Goal: Transaction & Acquisition: Purchase product/service

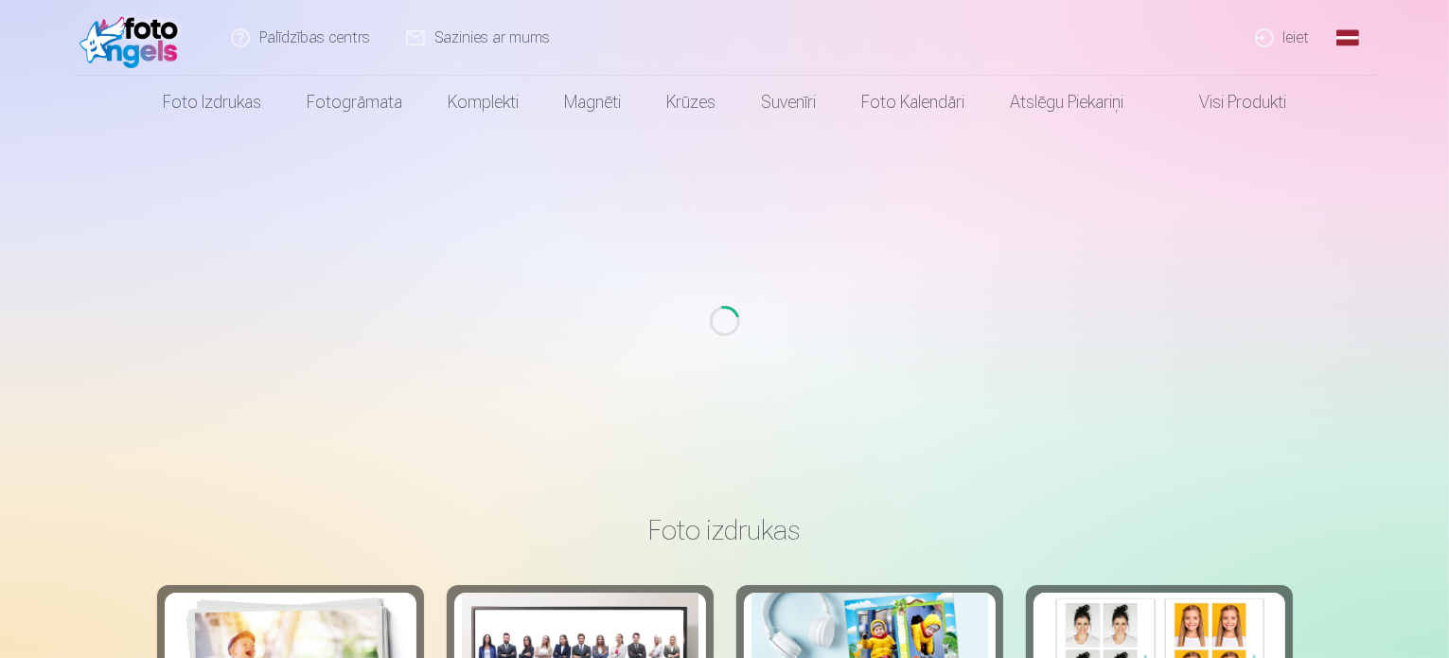
click at [1305, 37] on link "Ieiet" at bounding box center [1283, 38] width 91 height 76
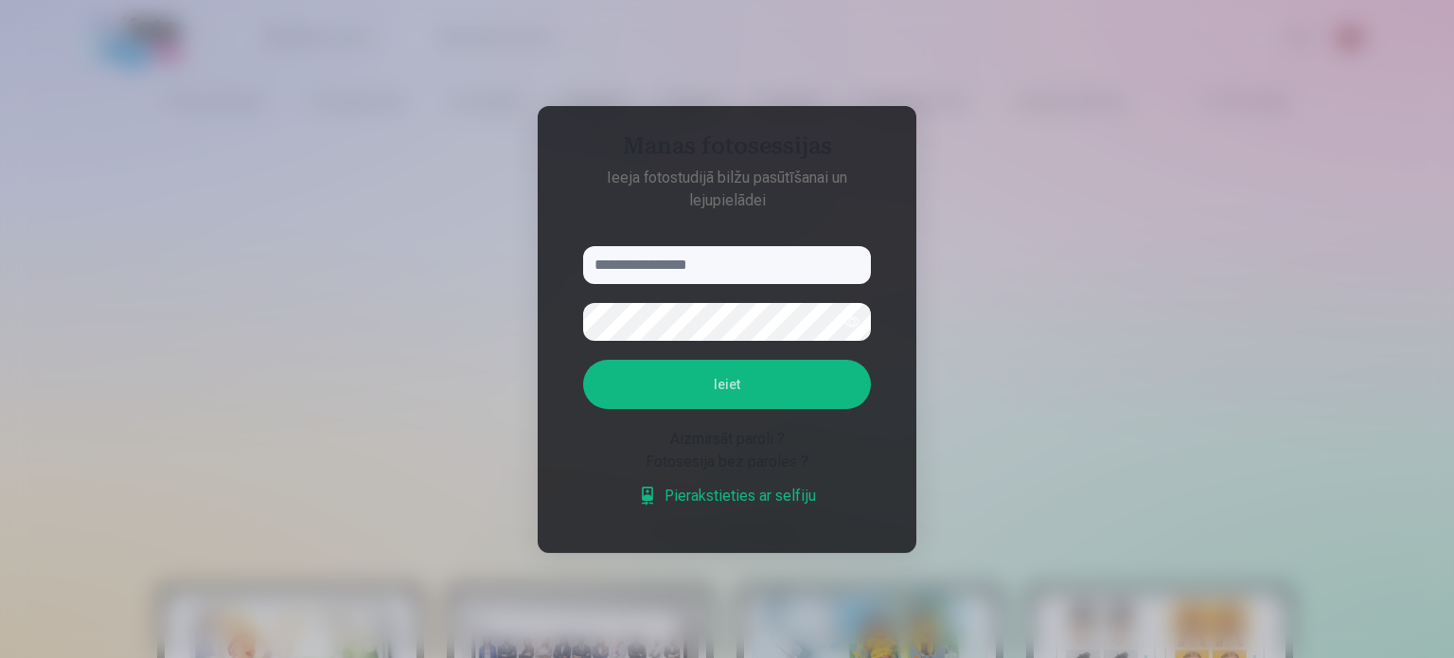
click at [729, 261] on input "text" at bounding box center [727, 265] width 288 height 38
type input "**********"
click at [761, 387] on button "Ieiet" at bounding box center [727, 384] width 288 height 49
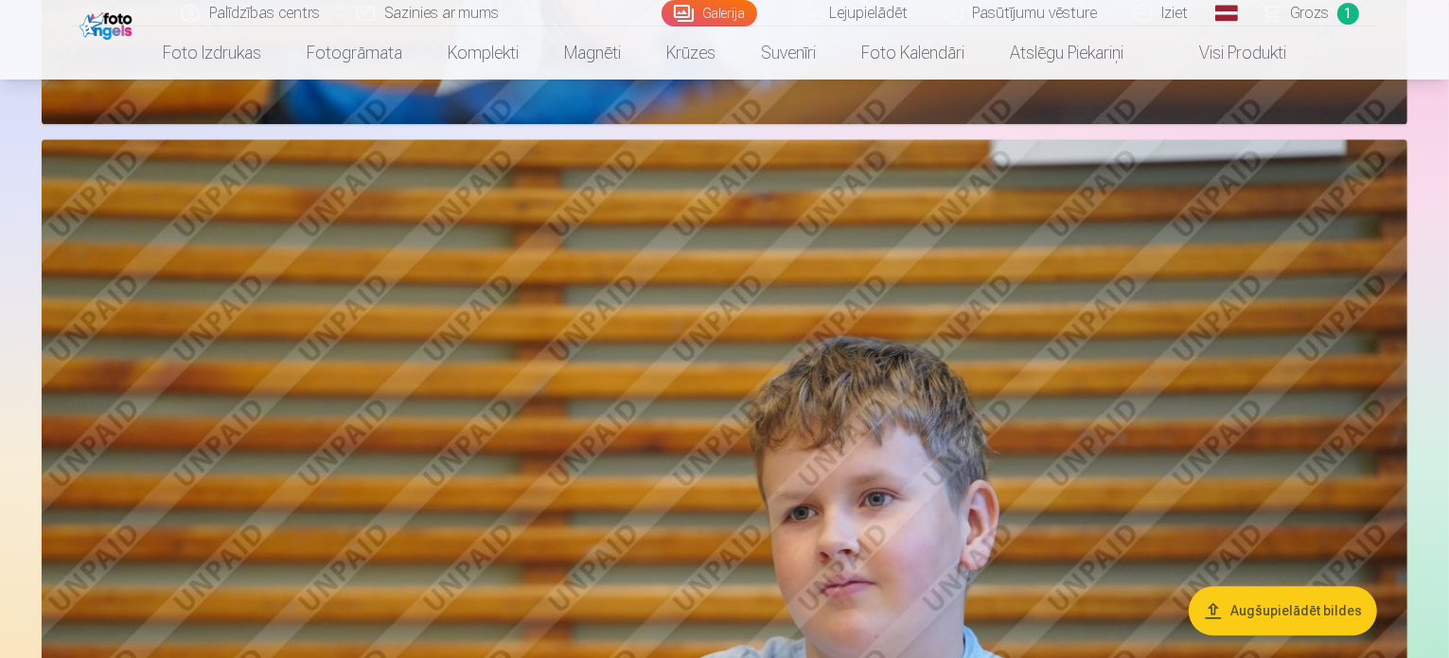
scroll to position [4638, 0]
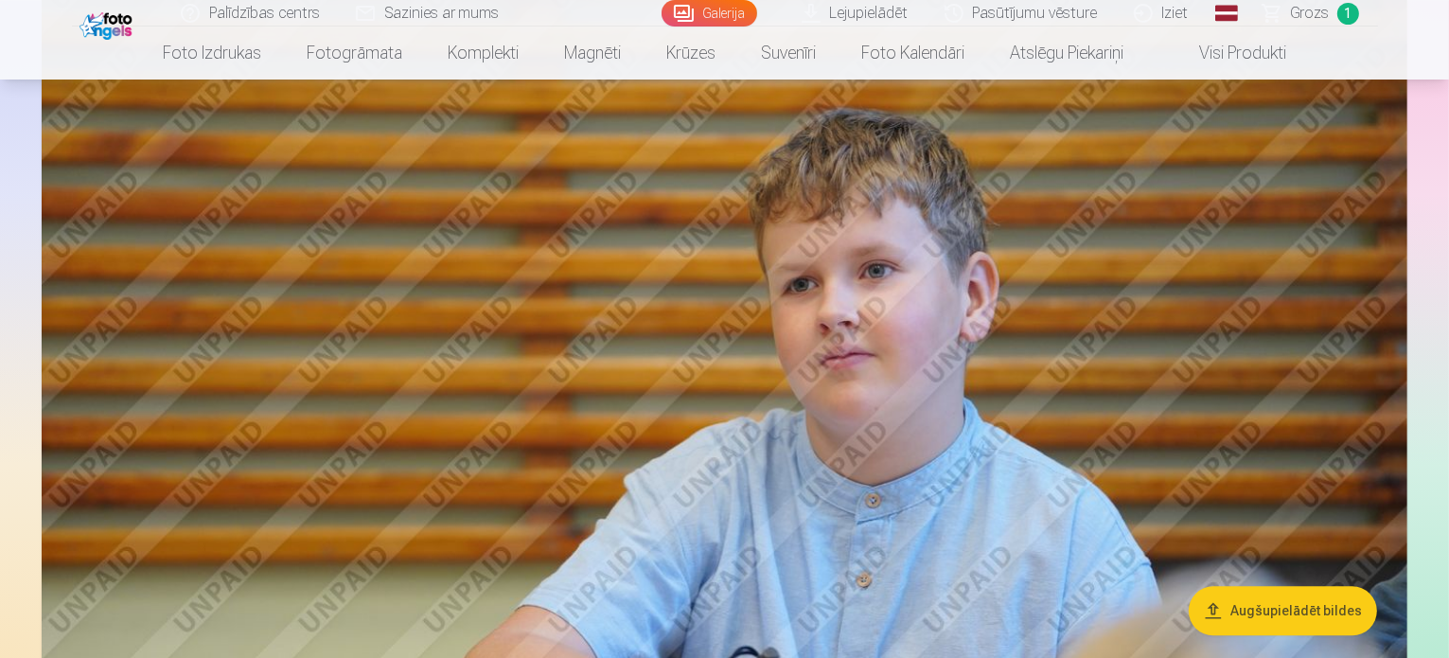
click at [1352, 13] on span "1" at bounding box center [1349, 14] width 22 height 22
click at [1299, 16] on span "Grozs" at bounding box center [1310, 13] width 39 height 23
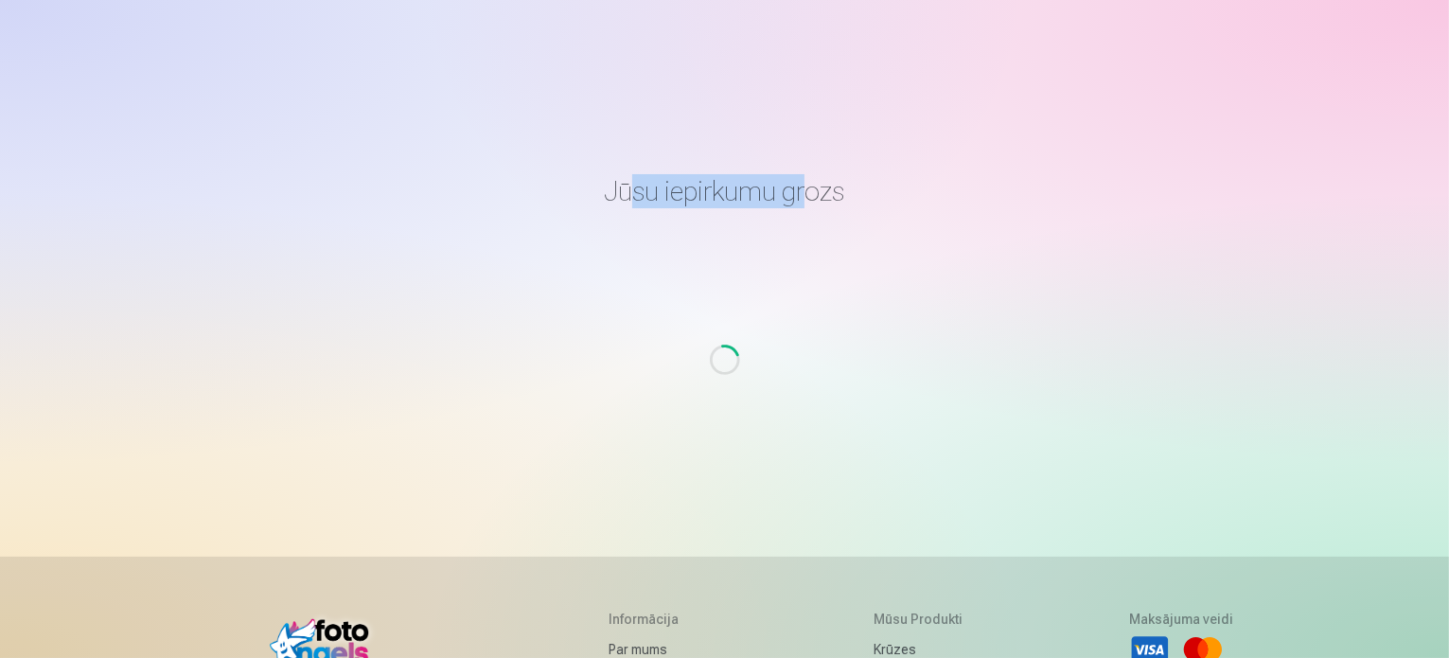
drag, startPoint x: 633, startPoint y: 200, endPoint x: 815, endPoint y: 196, distance: 181.8
click at [810, 196] on h1 "Jūsu iepirkumu grozs" at bounding box center [725, 191] width 1106 height 34
drag, startPoint x: 833, startPoint y: 199, endPoint x: 565, endPoint y: 171, distance: 269.3
click at [579, 179] on h1 "Jūsu iepirkumu grozs" at bounding box center [725, 191] width 1106 height 34
click at [864, 179] on h1 "Jūsu iepirkumu grozs" at bounding box center [725, 191] width 1106 height 34
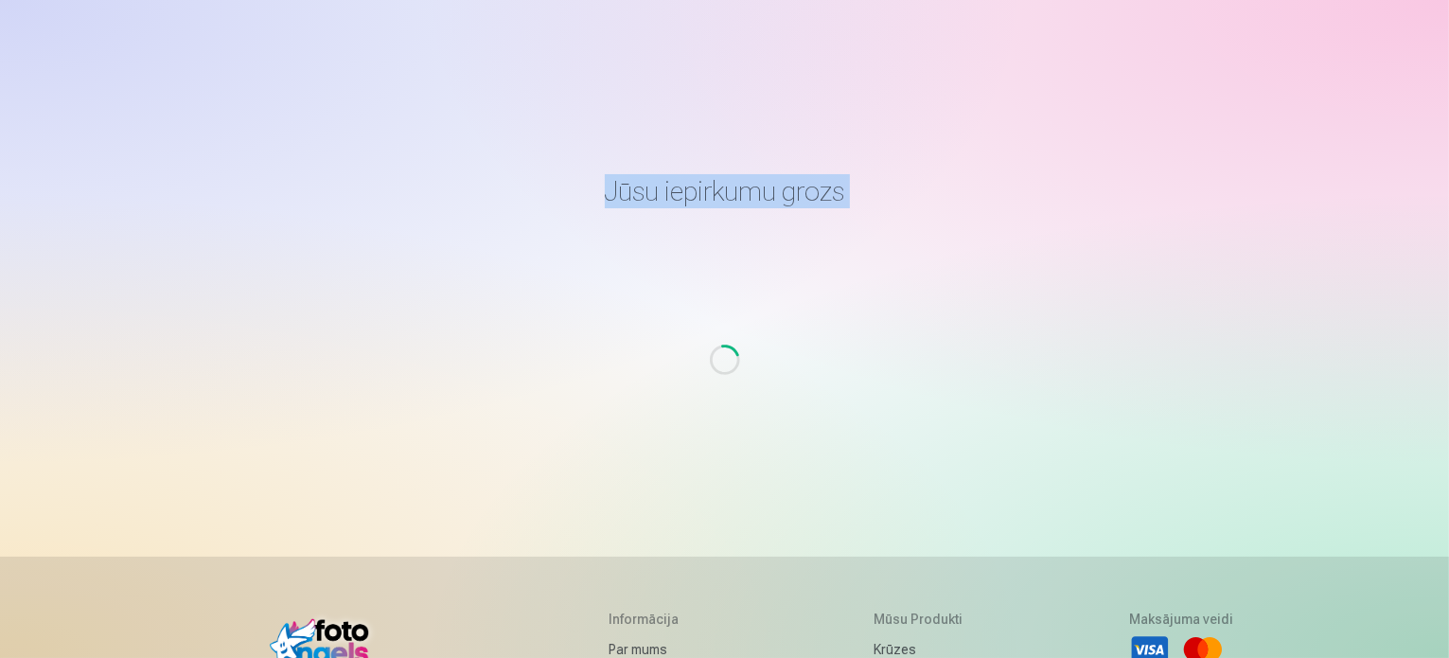
drag, startPoint x: 865, startPoint y: 180, endPoint x: 562, endPoint y: 181, distance: 302.9
click at [562, 181] on h1 "Jūsu iepirkumu grozs" at bounding box center [725, 191] width 1106 height 34
click at [678, 174] on h1 "Jūsu iepirkumu grozs" at bounding box center [725, 191] width 1106 height 34
click at [671, 177] on h1 "Jūsu iepirkumu grozs" at bounding box center [725, 191] width 1106 height 34
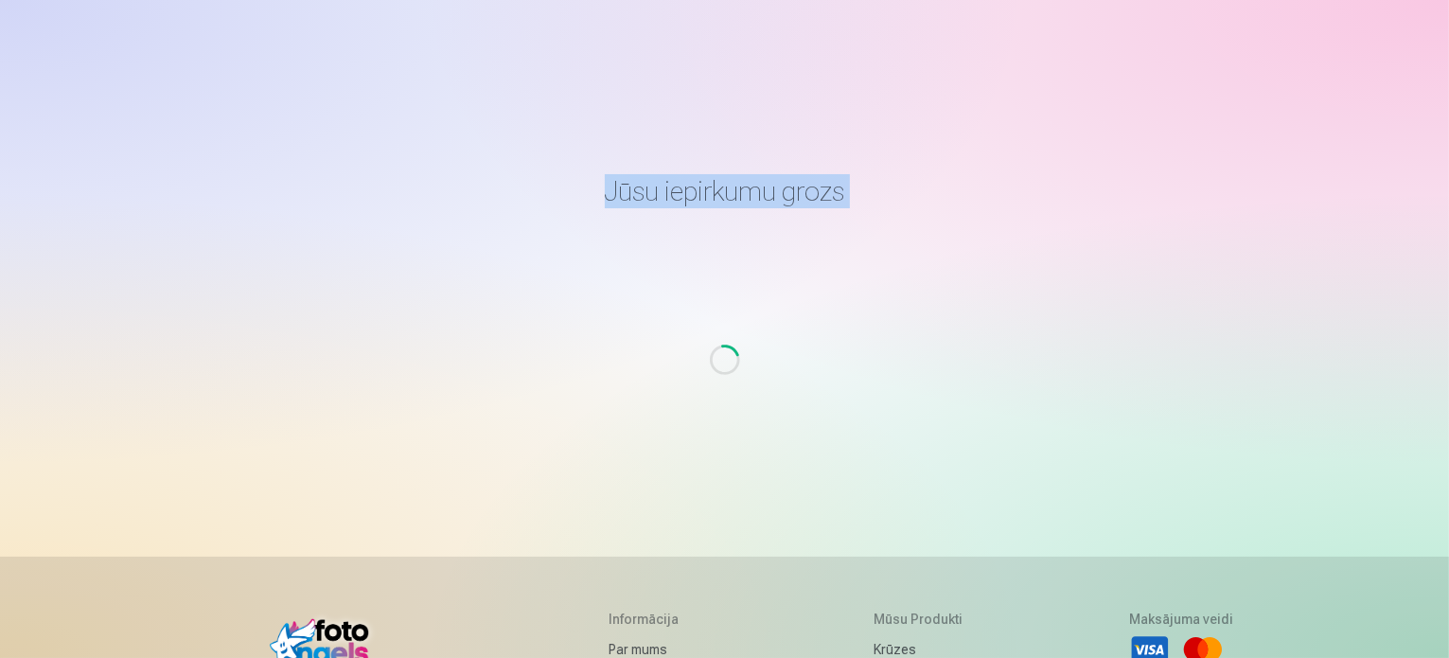
click at [671, 177] on h1 "Jūsu iepirkumu grozs" at bounding box center [725, 191] width 1106 height 34
click at [673, 151] on main "Jūsu iepirkumu grozs Loading..." at bounding box center [725, 320] width 1106 height 382
click at [682, 205] on h1 "Jūsu iepirkumu grozs" at bounding box center [725, 191] width 1106 height 34
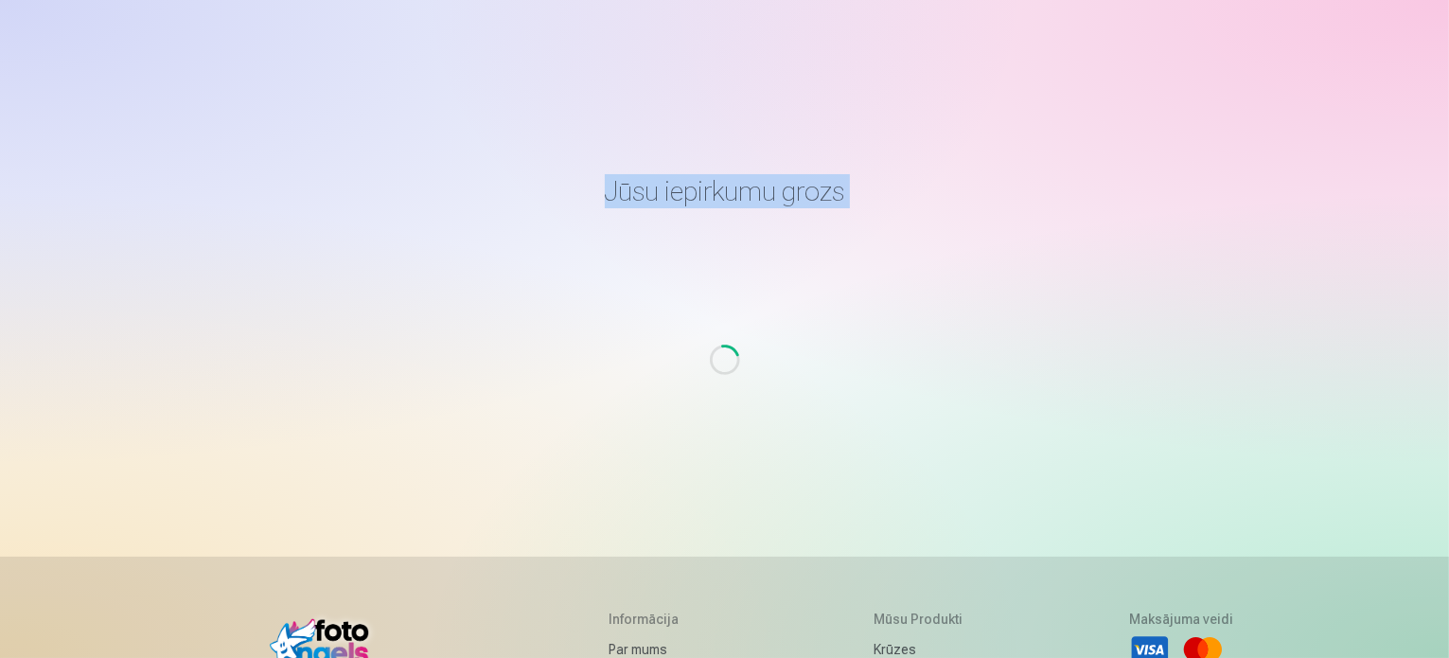
click at [682, 205] on h1 "Jūsu iepirkumu grozs" at bounding box center [725, 191] width 1106 height 34
click at [701, 124] on div "Jūsu iepirkumu grozs Loading..." at bounding box center [725, 538] width 1136 height 1077
drag, startPoint x: 704, startPoint y: 200, endPoint x: 597, endPoint y: 215, distance: 108.0
click at [611, 215] on main "Jūsu iepirkumu grozs Loading..." at bounding box center [725, 320] width 1106 height 382
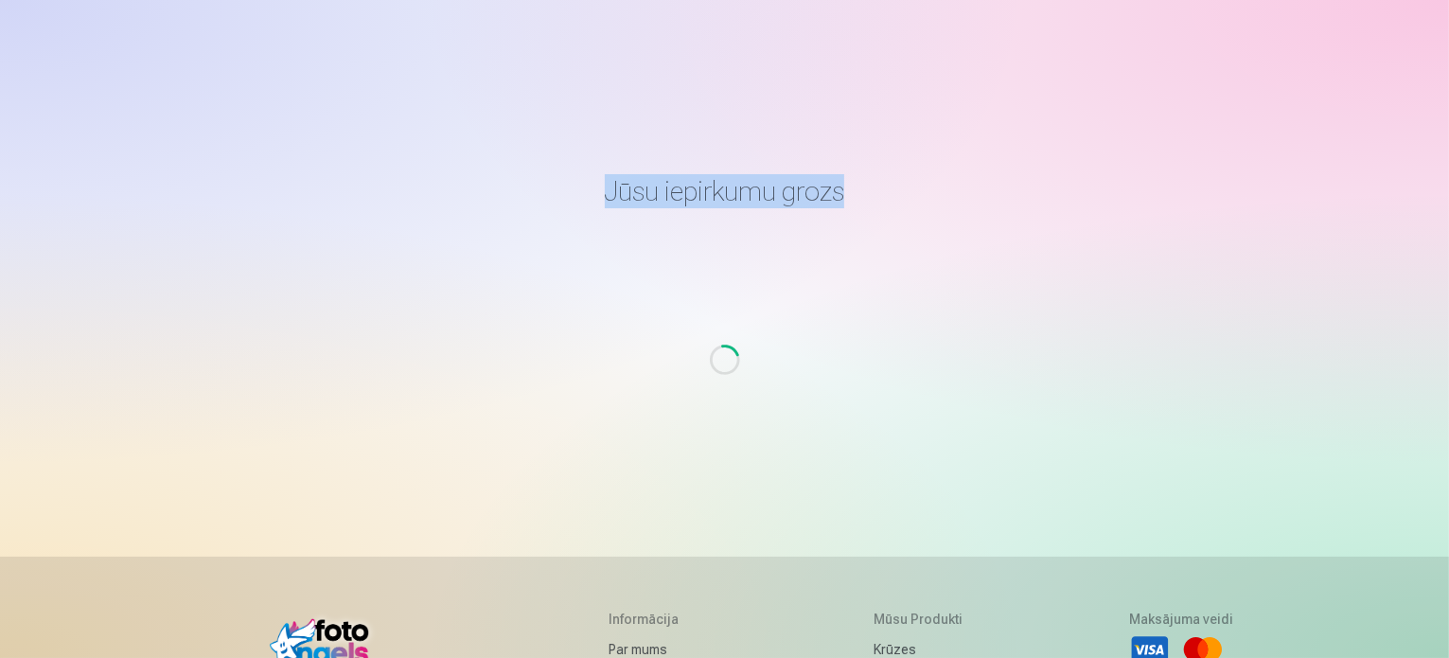
drag, startPoint x: 546, startPoint y: 211, endPoint x: 988, endPoint y: 239, distance: 443.0
click at [988, 239] on main "Jūsu iepirkumu grozs Loading..." at bounding box center [725, 320] width 1106 height 382
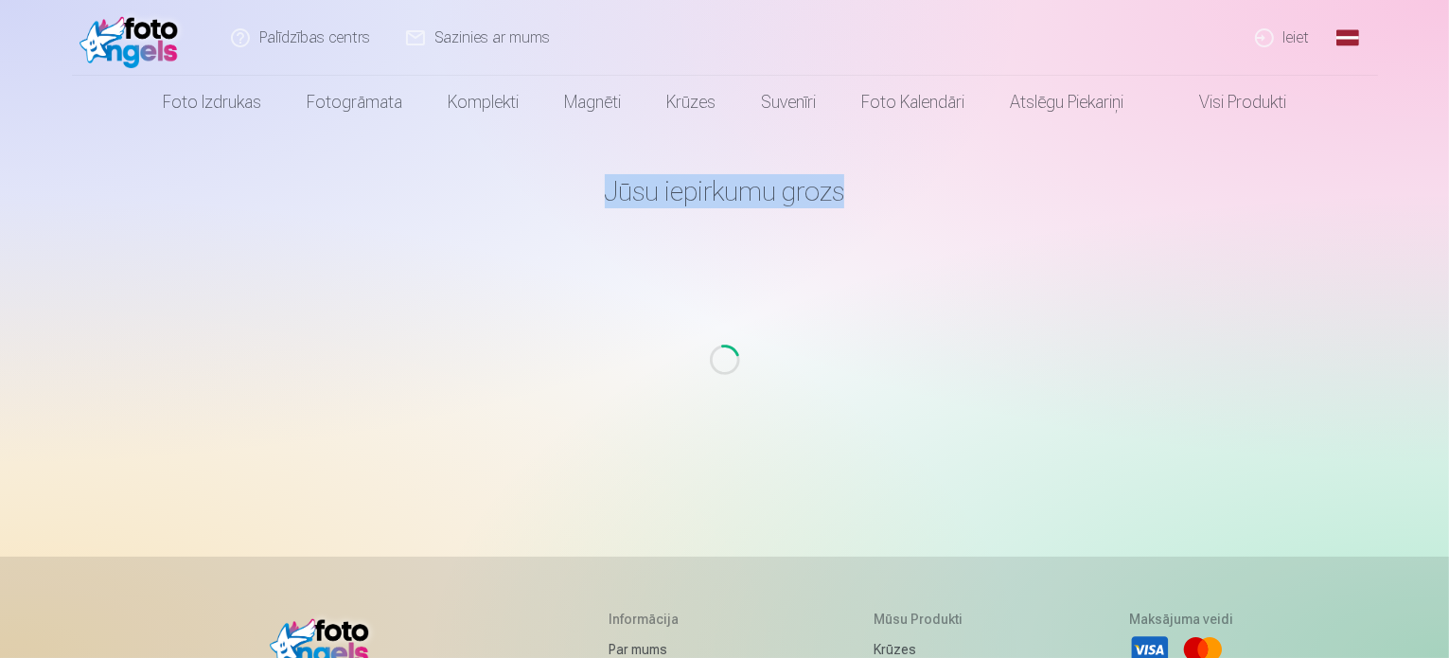
click at [622, 191] on h1 "Jūsu iepirkumu grozs" at bounding box center [725, 191] width 1106 height 34
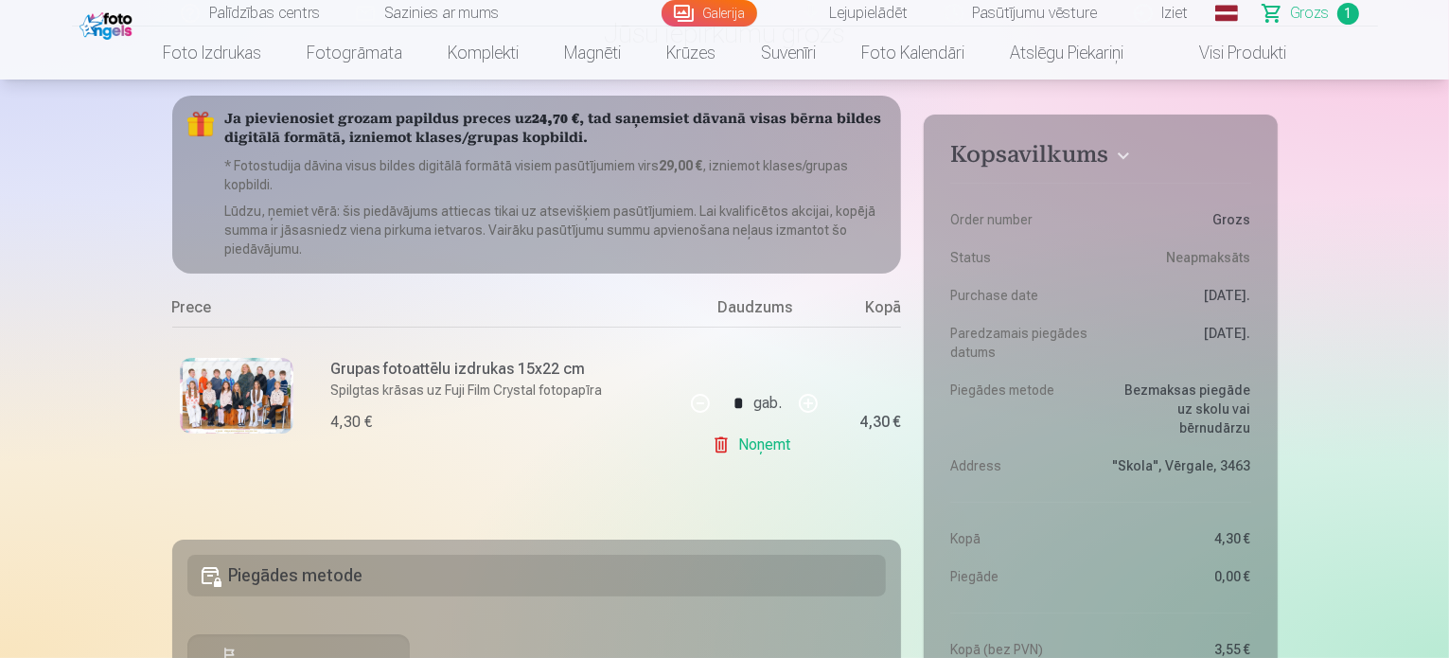
scroll to position [189, 0]
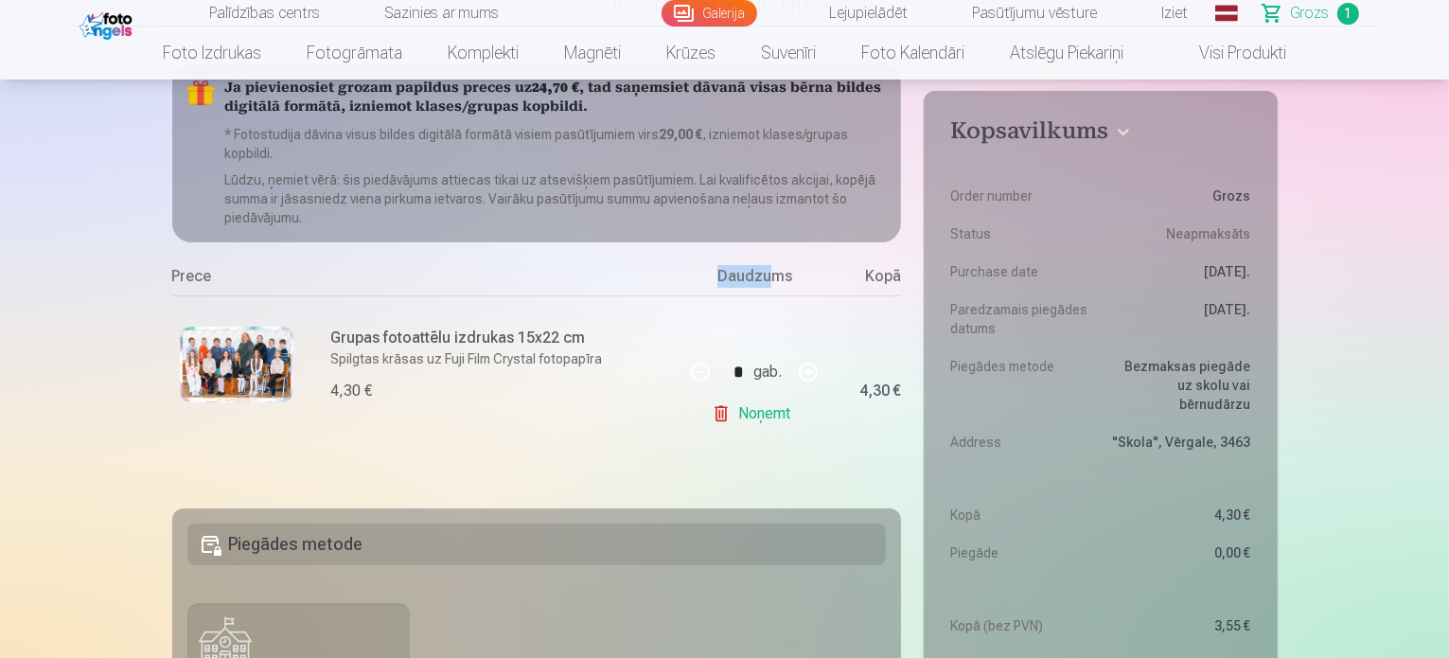
drag, startPoint x: 773, startPoint y: 275, endPoint x: 677, endPoint y: 276, distance: 96.6
click at [677, 276] on div "Ja pievienosiet grozam papildus preces uz 24,70 € , tad saņemsiet dāvanā visas …" at bounding box center [537, 274] width 730 height 421
click at [677, 276] on div "Prece" at bounding box center [428, 280] width 512 height 30
drag, startPoint x: 701, startPoint y: 260, endPoint x: 894, endPoint y: 271, distance: 192.4
click at [894, 271] on div "Ja pievienosiet grozam papildus preces uz 24,70 € , tad saņemsiet dāvanā visas …" at bounding box center [537, 274] width 730 height 421
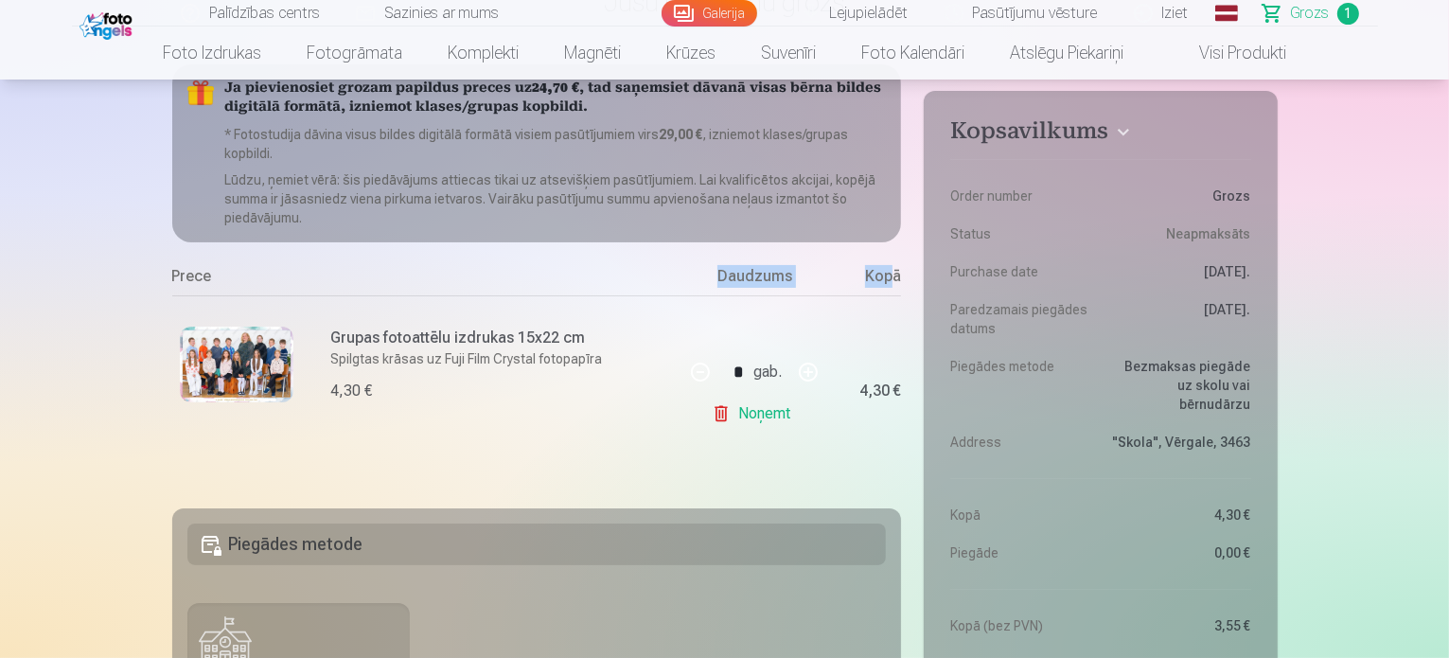
click at [894, 271] on div "Kopā" at bounding box center [863, 280] width 76 height 30
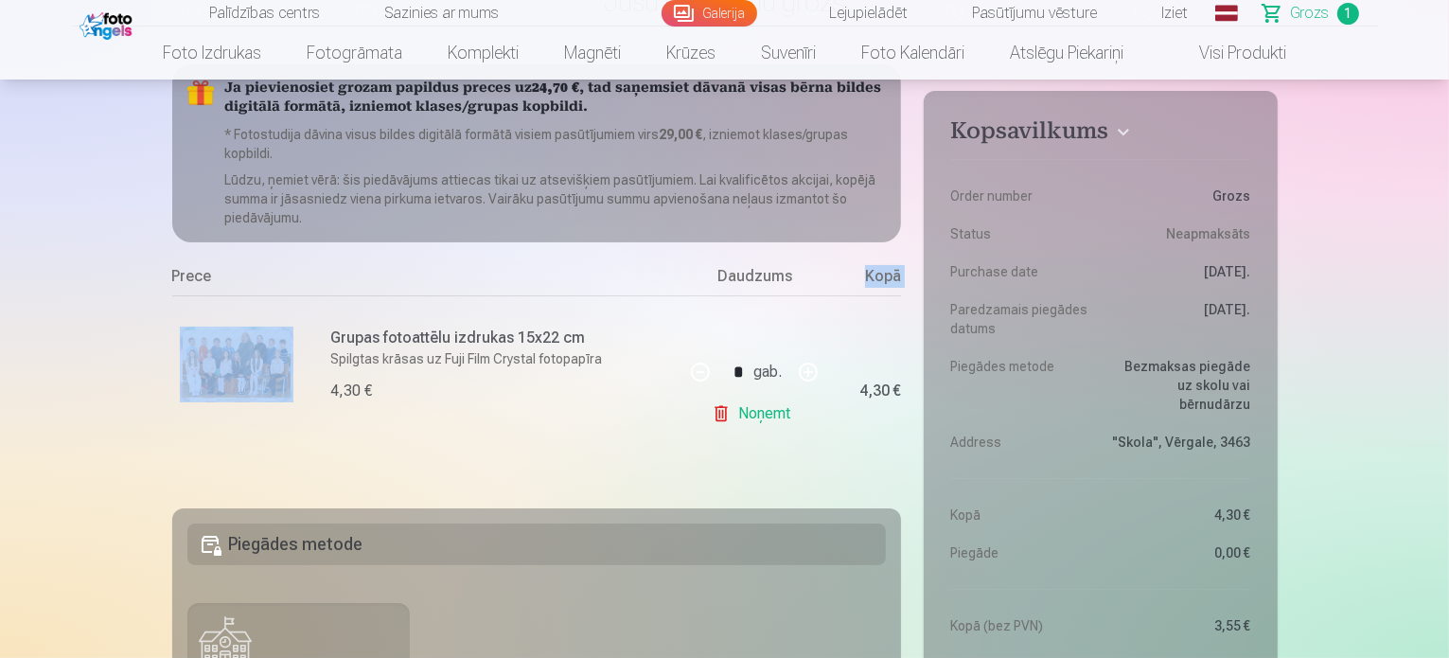
click at [894, 271] on div "Kopā" at bounding box center [863, 280] width 76 height 30
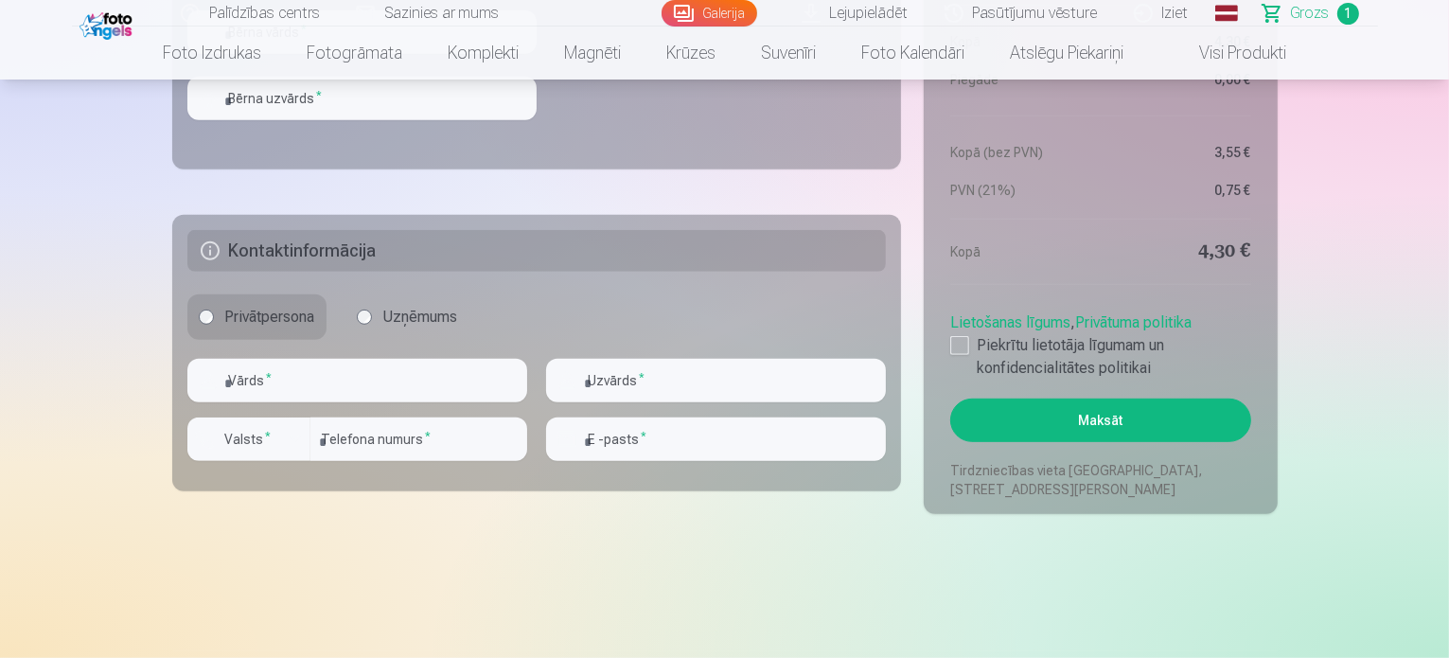
scroll to position [947, 0]
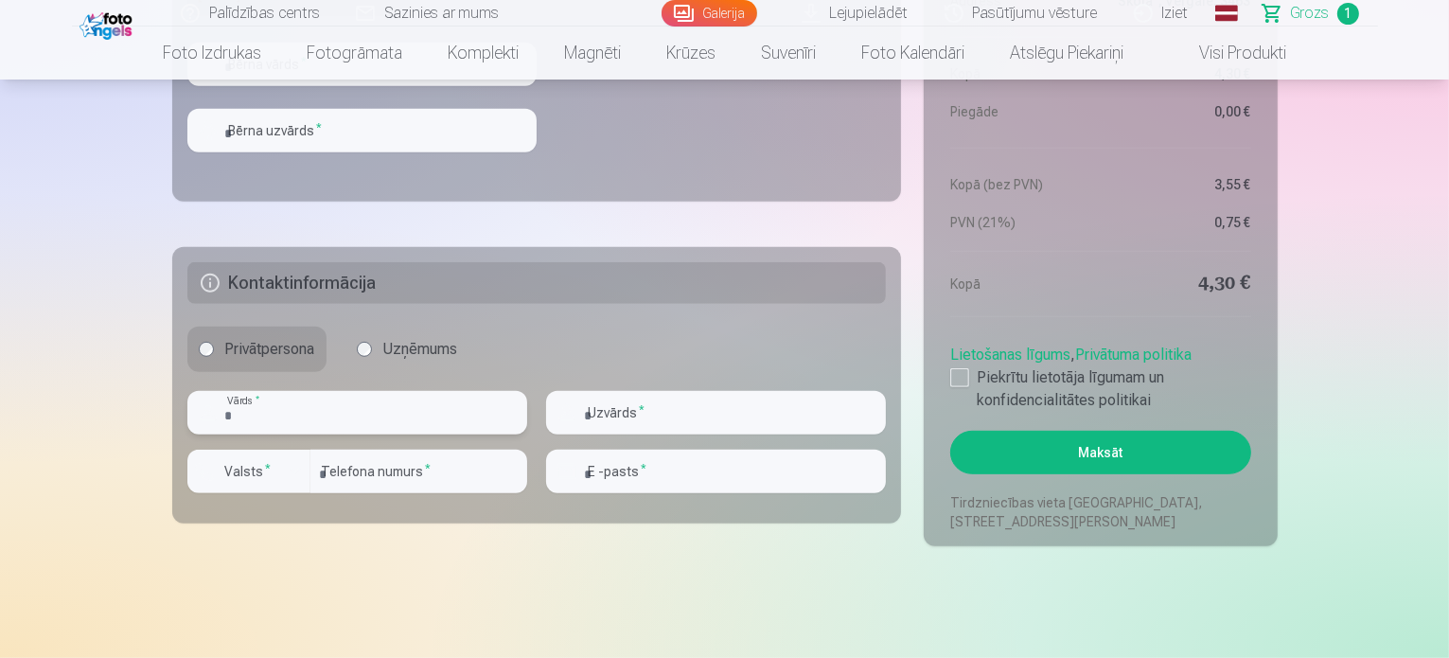
click at [424, 395] on input "text" at bounding box center [357, 413] width 340 height 44
click at [625, 330] on div "Privātpersona Uzņēmums" at bounding box center [537, 349] width 700 height 45
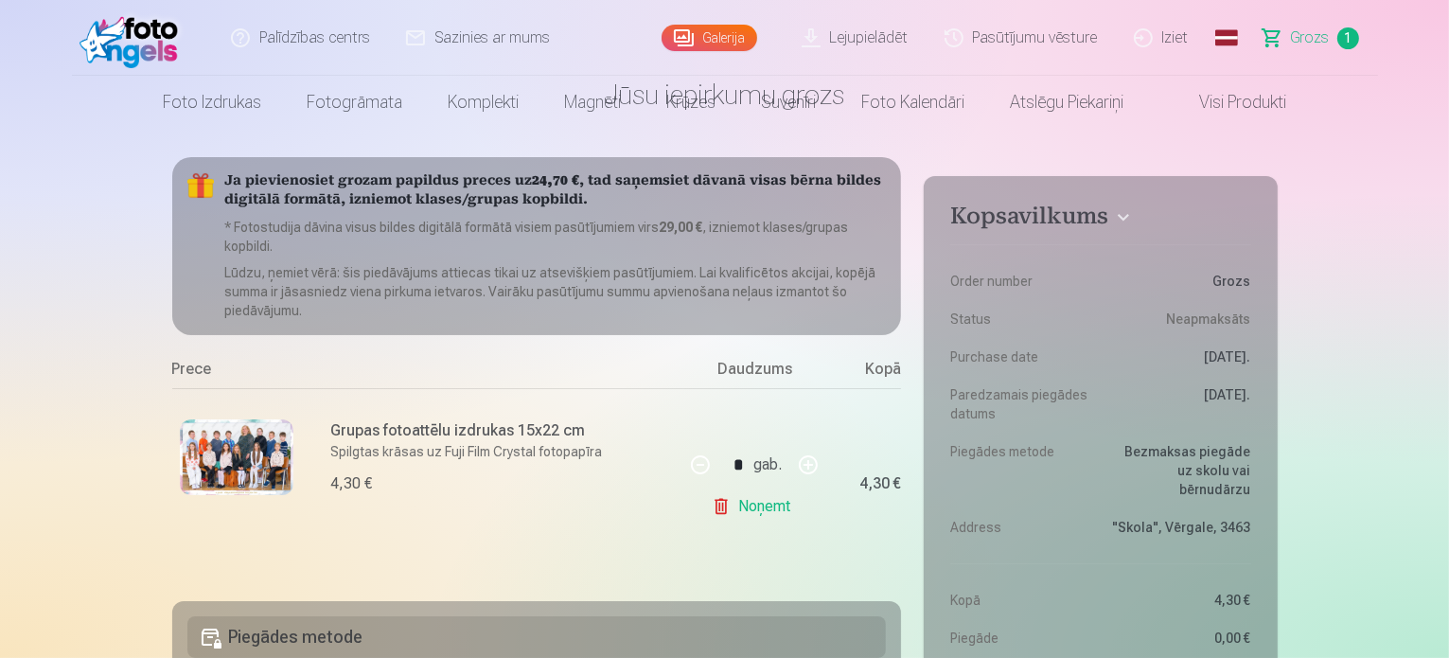
scroll to position [0, 0]
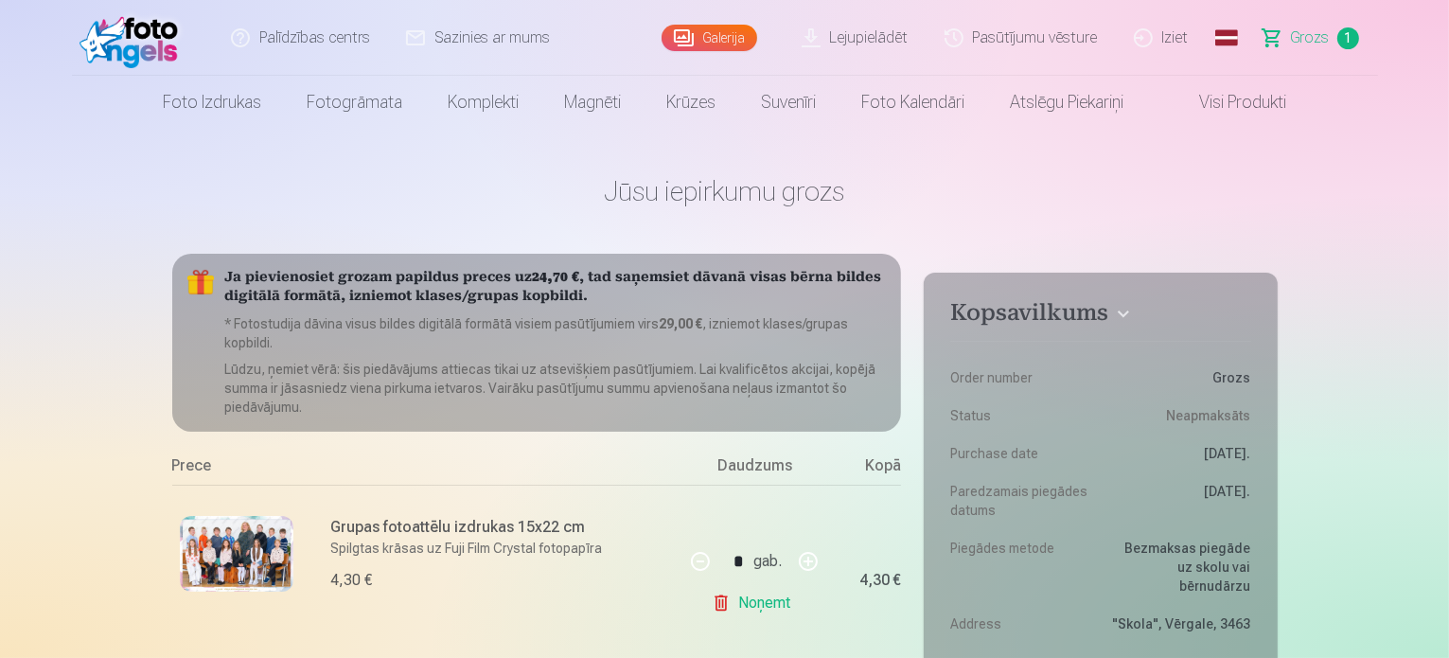
click at [1207, 93] on link "Visi produkti" at bounding box center [1227, 102] width 163 height 53
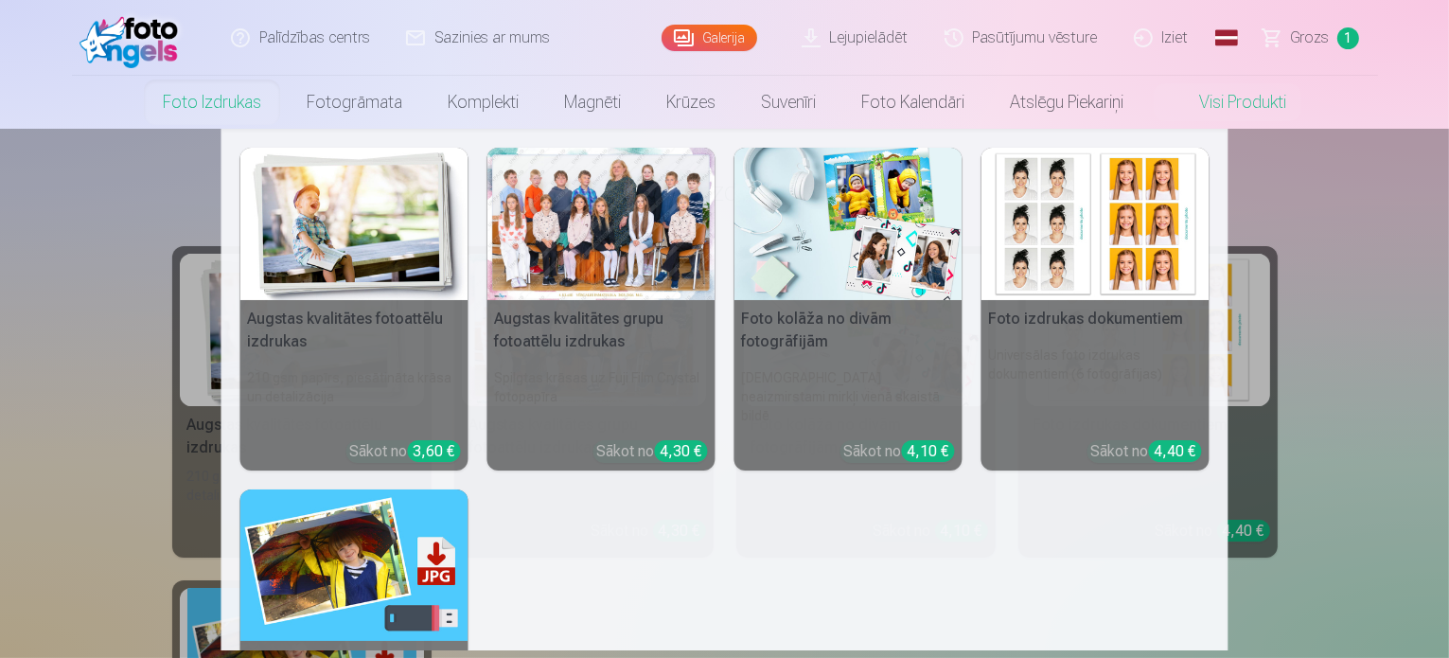
click at [249, 108] on link "Foto izdrukas" at bounding box center [212, 102] width 144 height 53
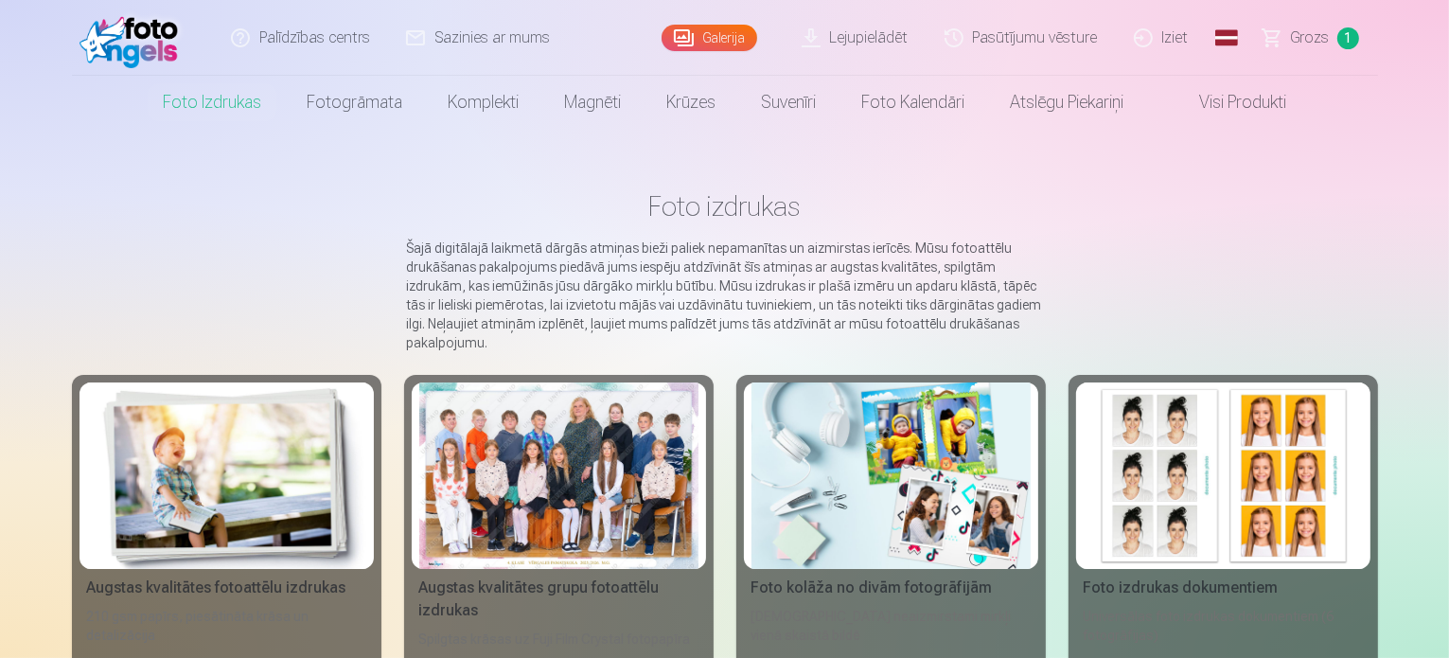
click at [700, 37] on link "Galerija" at bounding box center [710, 38] width 96 height 27
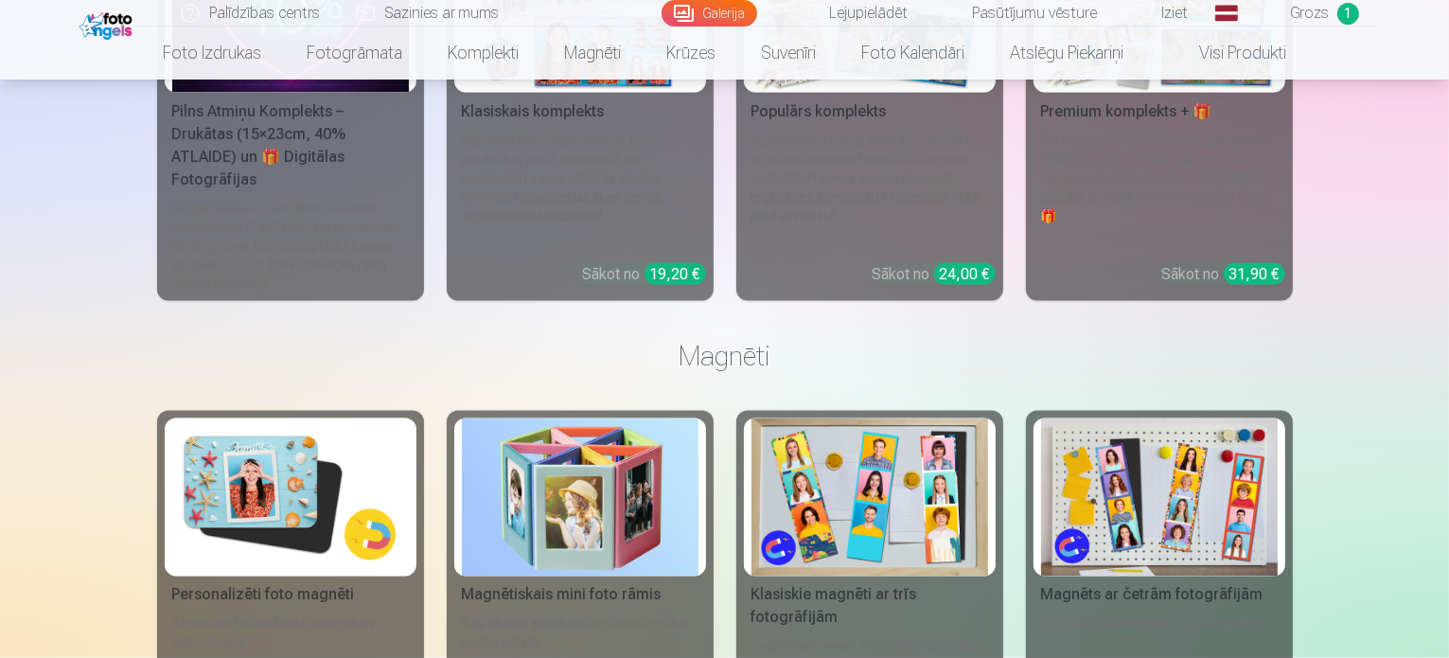
scroll to position [10507, 0]
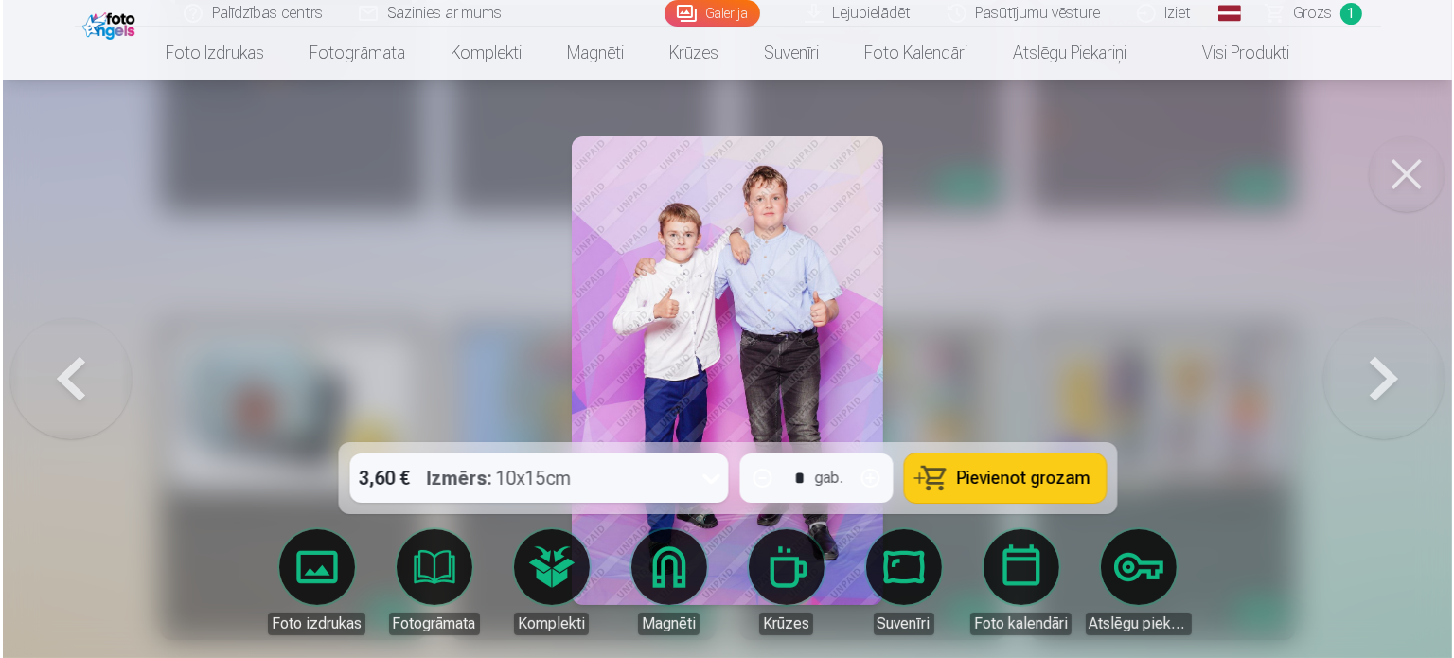
scroll to position [10540, 0]
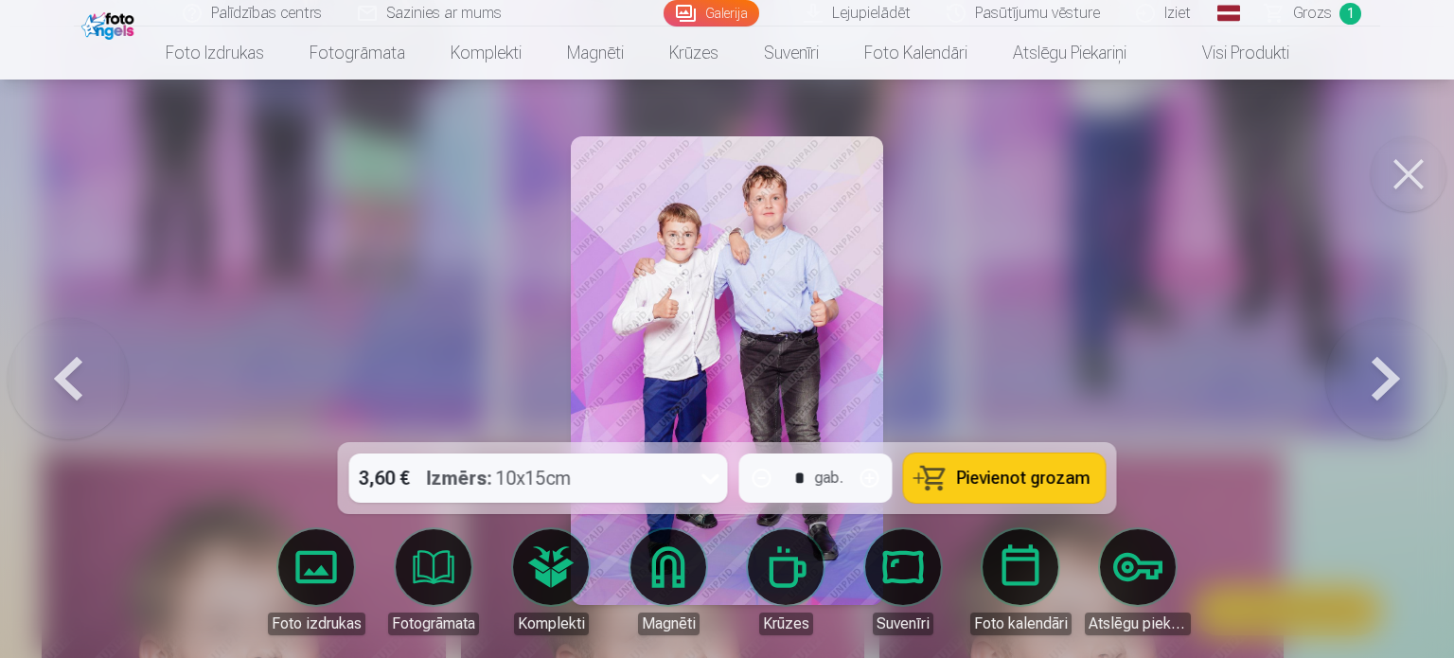
click at [963, 478] on span "Pievienot grozam" at bounding box center [1023, 478] width 133 height 17
click at [1397, 186] on button at bounding box center [1409, 174] width 76 height 76
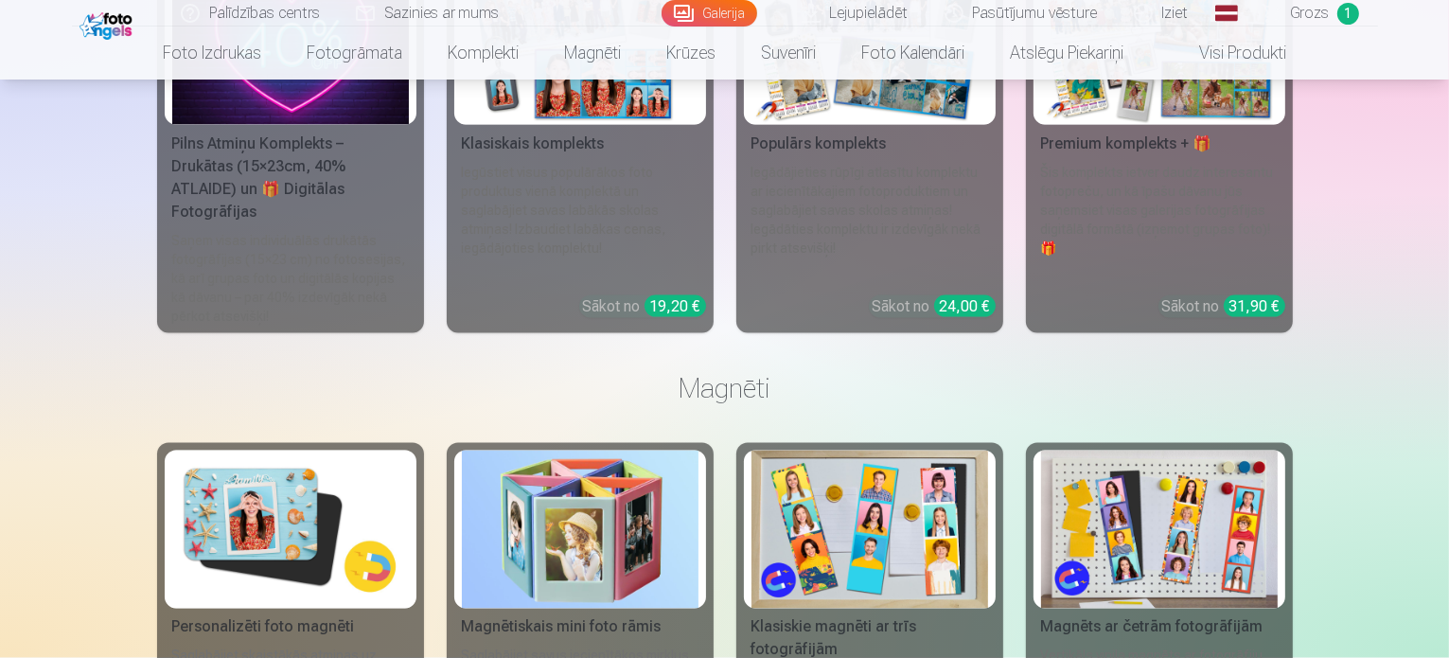
scroll to position [10128, 0]
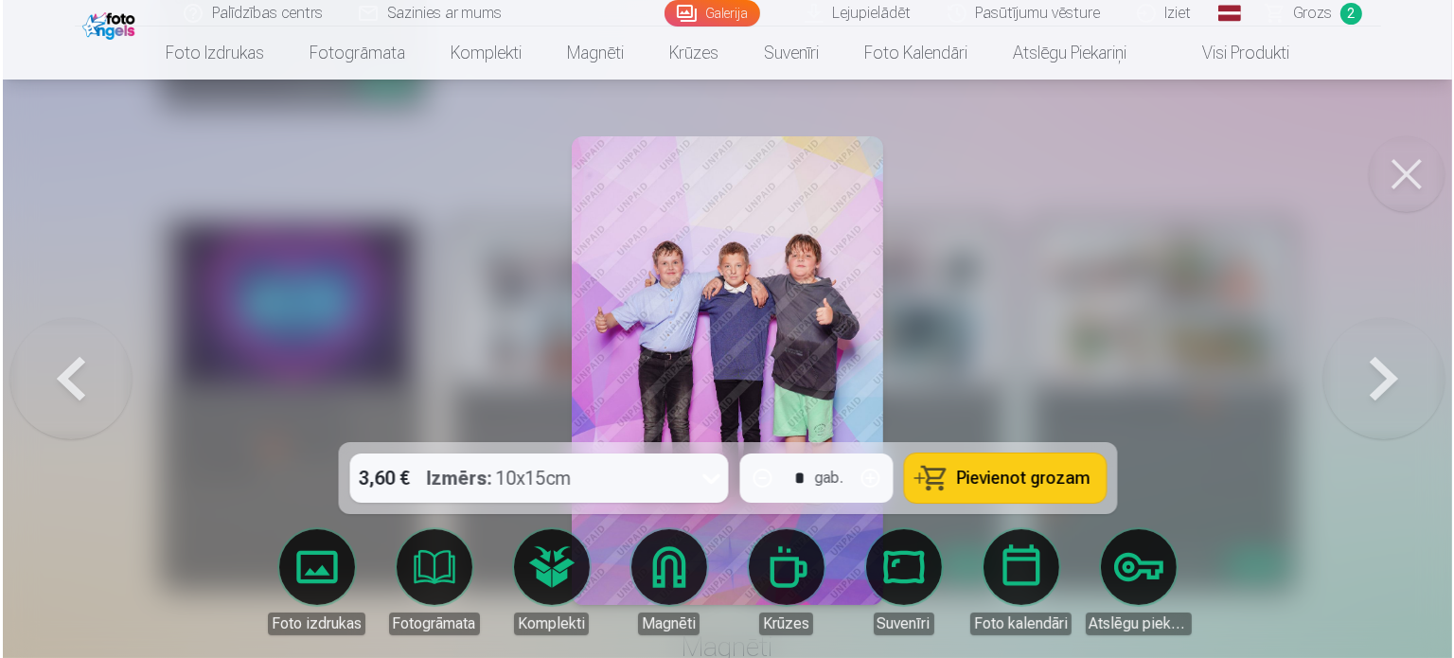
scroll to position [10159, 0]
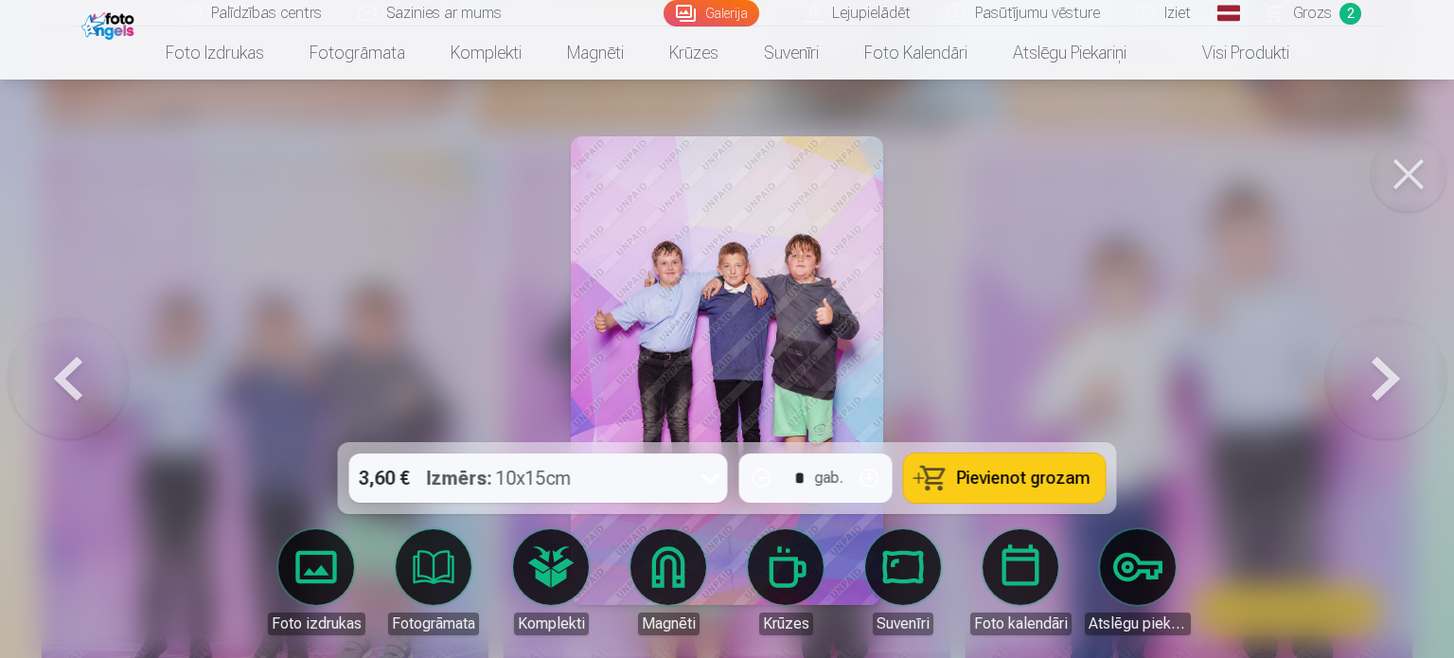
click at [990, 475] on span "Pievienot grozam" at bounding box center [1023, 478] width 133 height 17
click at [1409, 173] on button at bounding box center [1409, 174] width 76 height 76
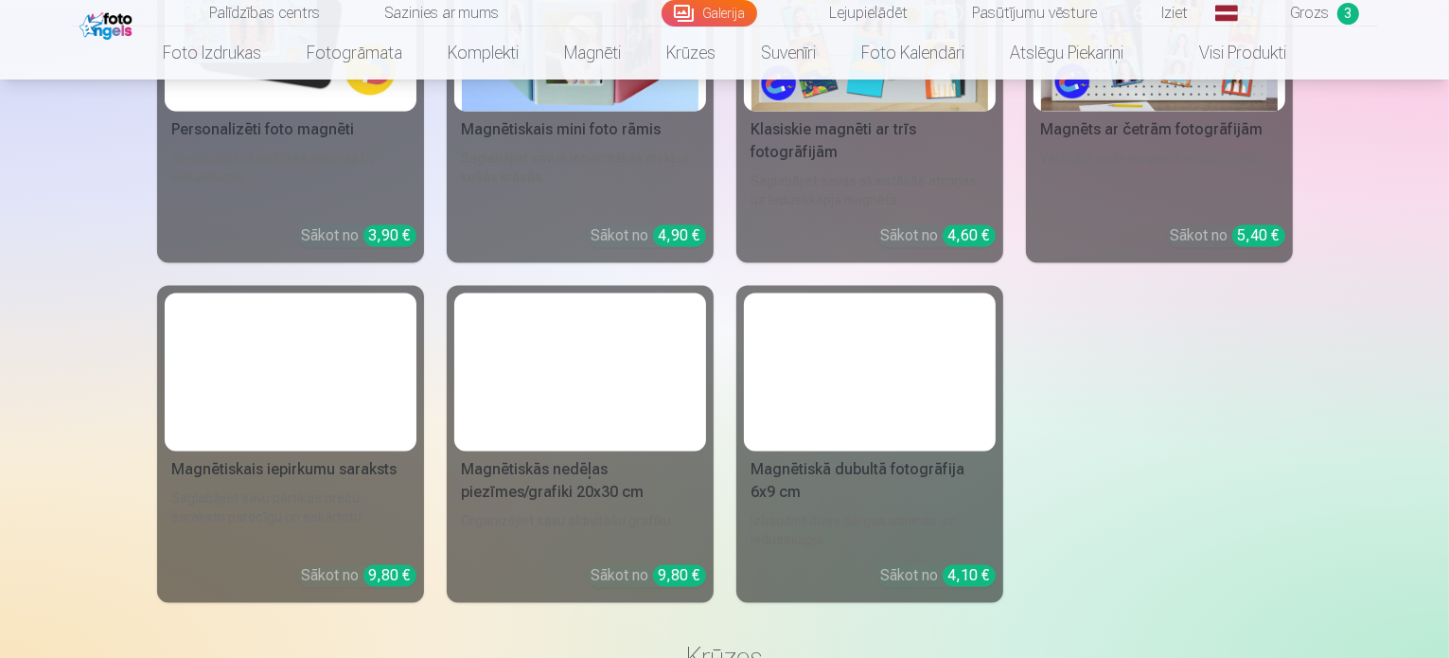
scroll to position [10886, 0]
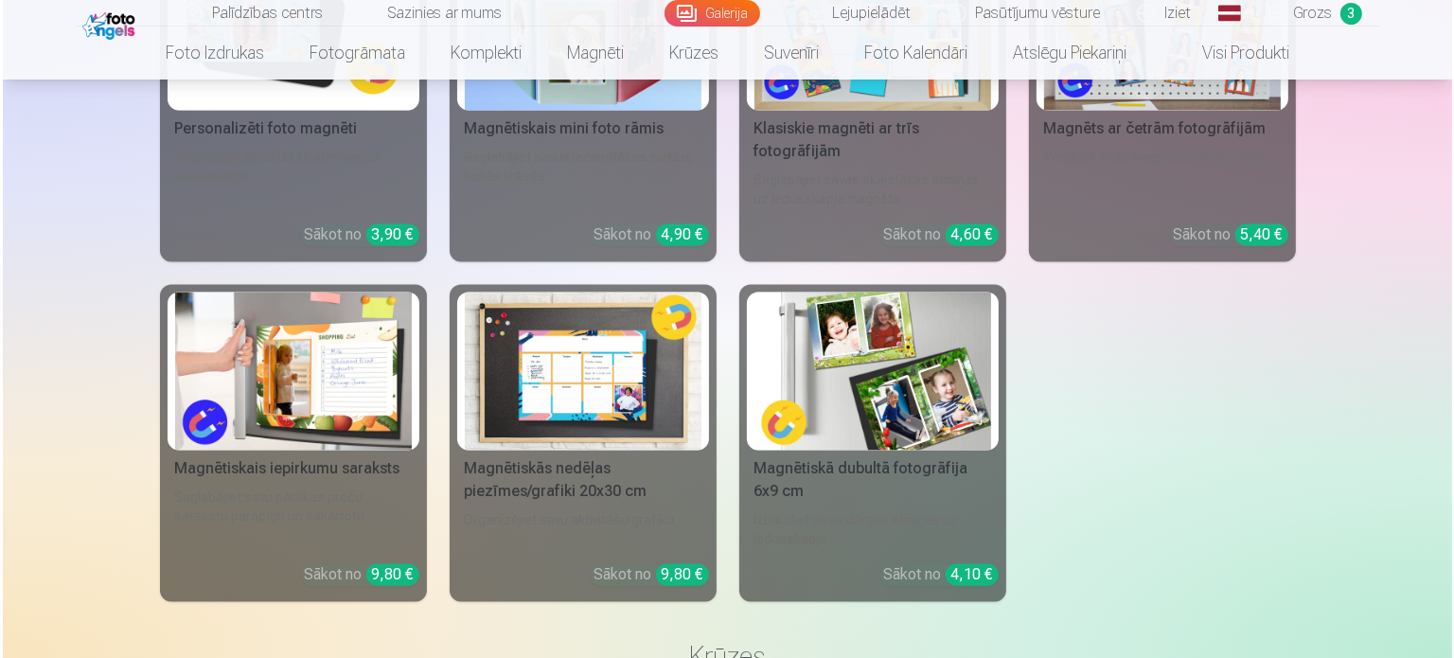
scroll to position [10919, 0]
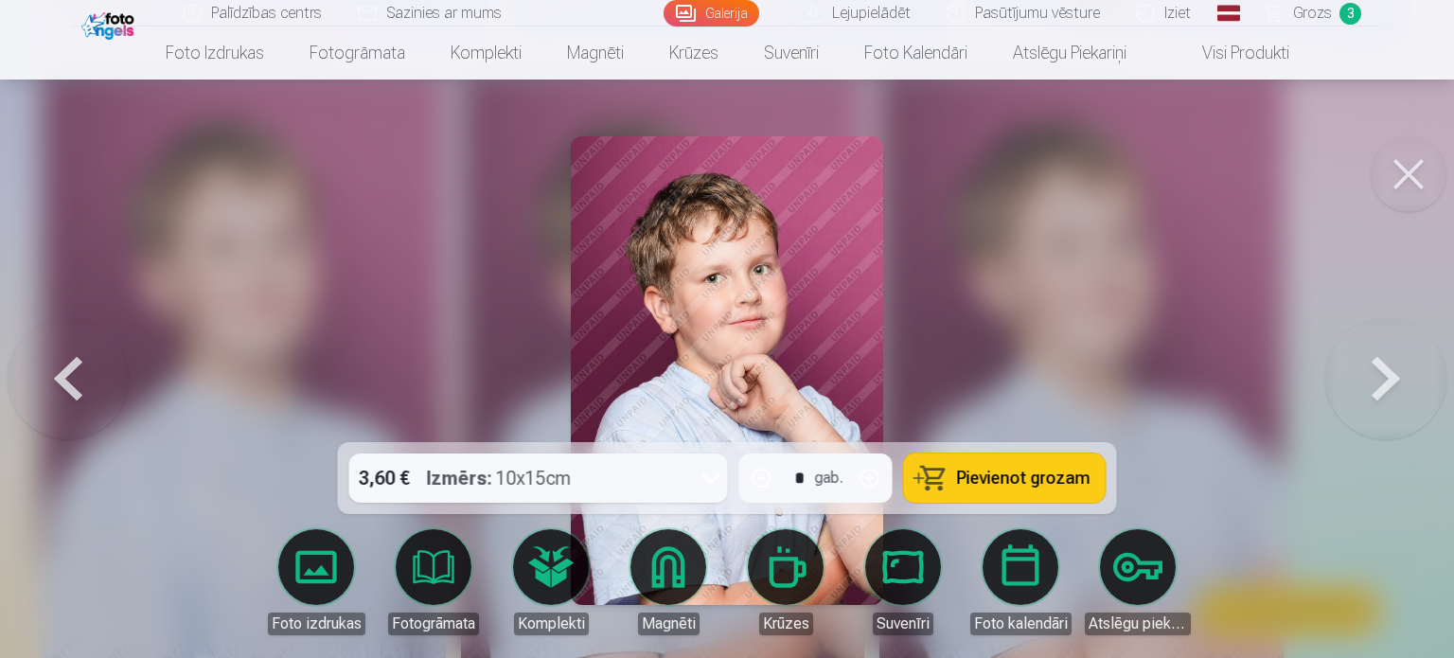
click at [950, 487] on button "Pievienot grozam" at bounding box center [1005, 477] width 202 height 49
click at [1309, 10] on span "Grozs" at bounding box center [1312, 13] width 39 height 23
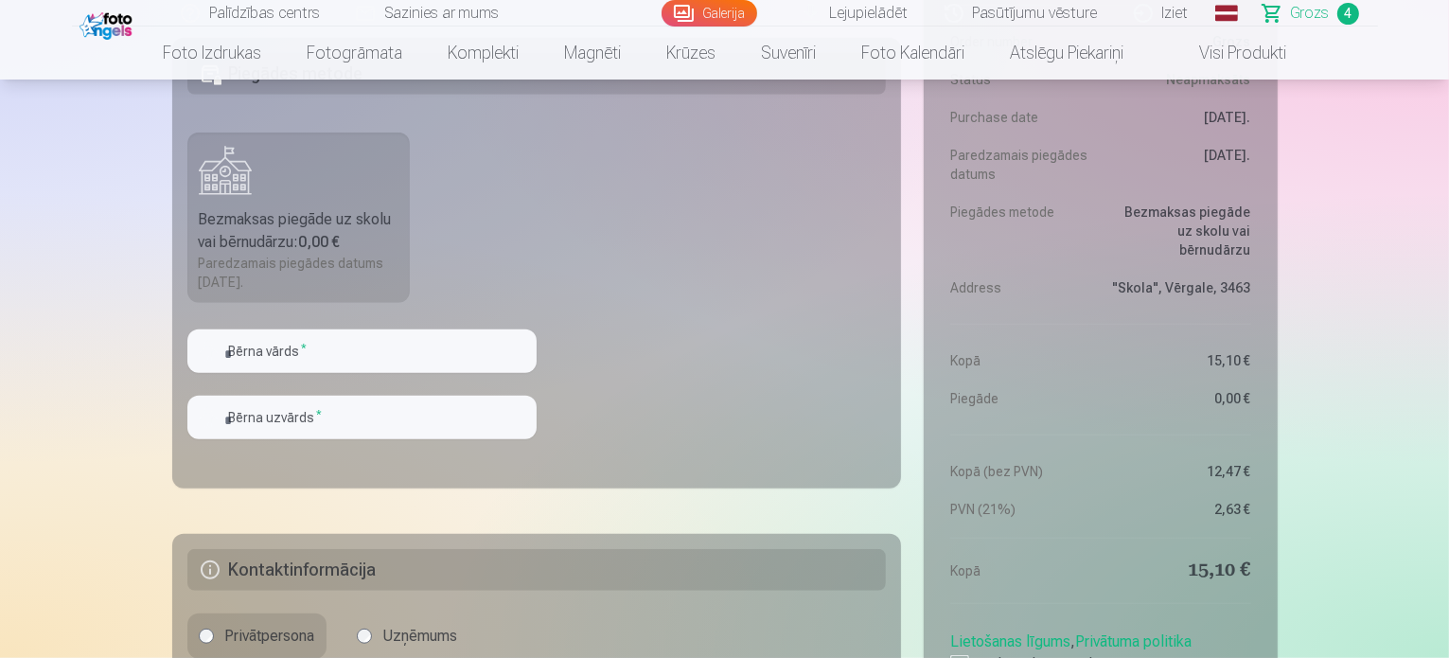
scroll to position [1325, 0]
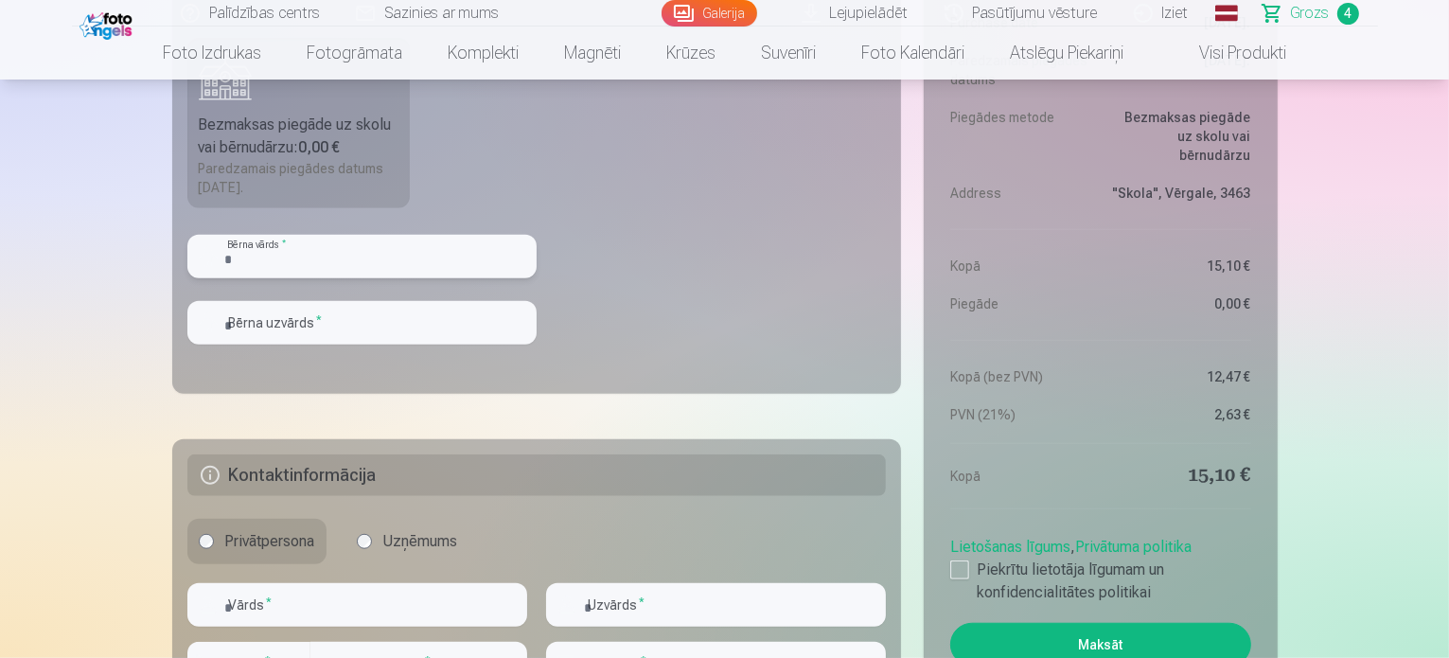
click at [485, 252] on input "text" at bounding box center [361, 257] width 349 height 44
type input "****"
type input "********"
click at [641, 290] on fieldset "Piegādes metode Bezmaksas piegāde uz skolu vai bērnudārzu : 0,00 € Paredzamais …" at bounding box center [537, 168] width 730 height 451
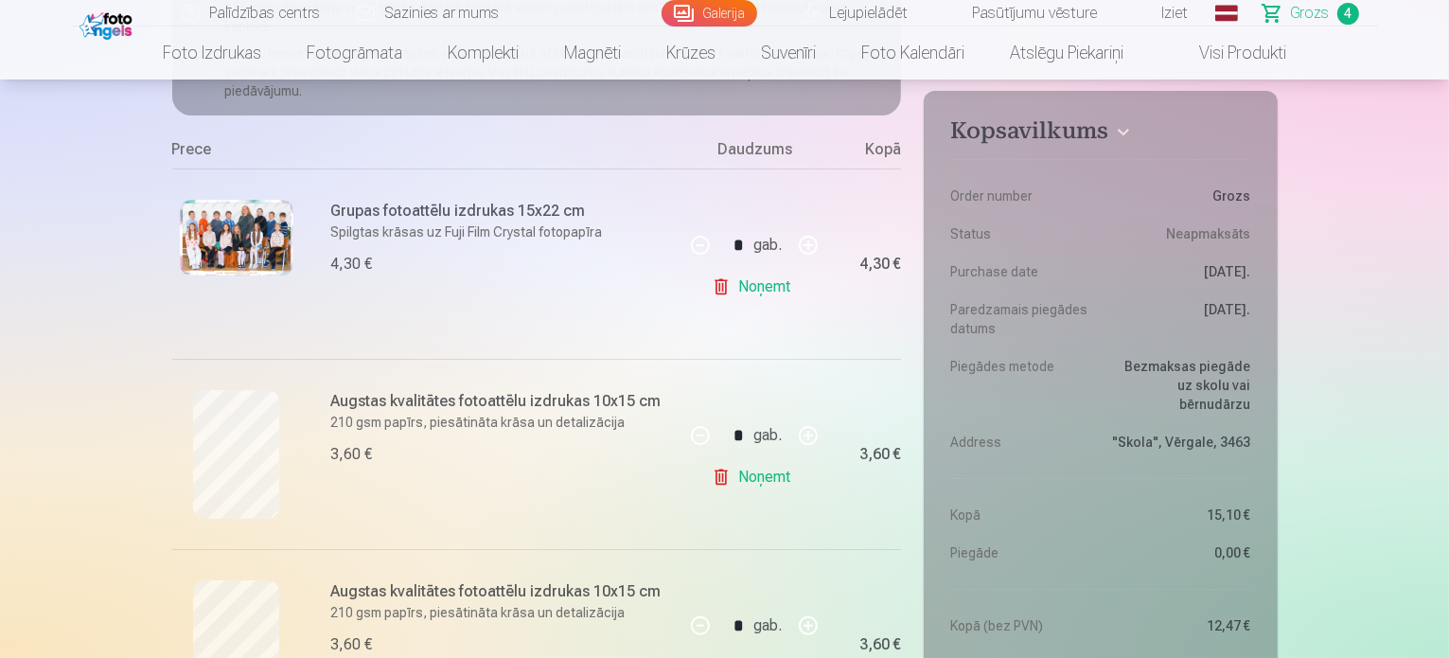
scroll to position [284, 0]
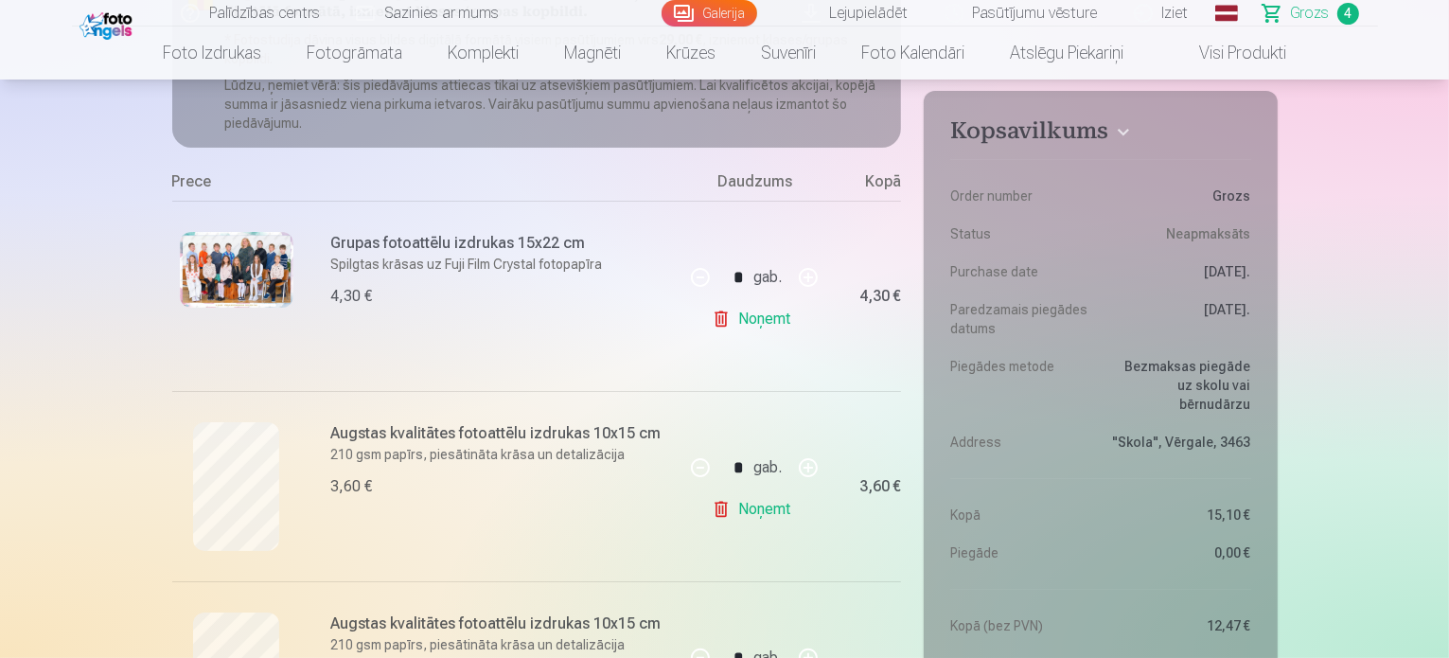
click at [1109, 14] on link "Pasūtījumu vēsture" at bounding box center [1022, 13] width 189 height 27
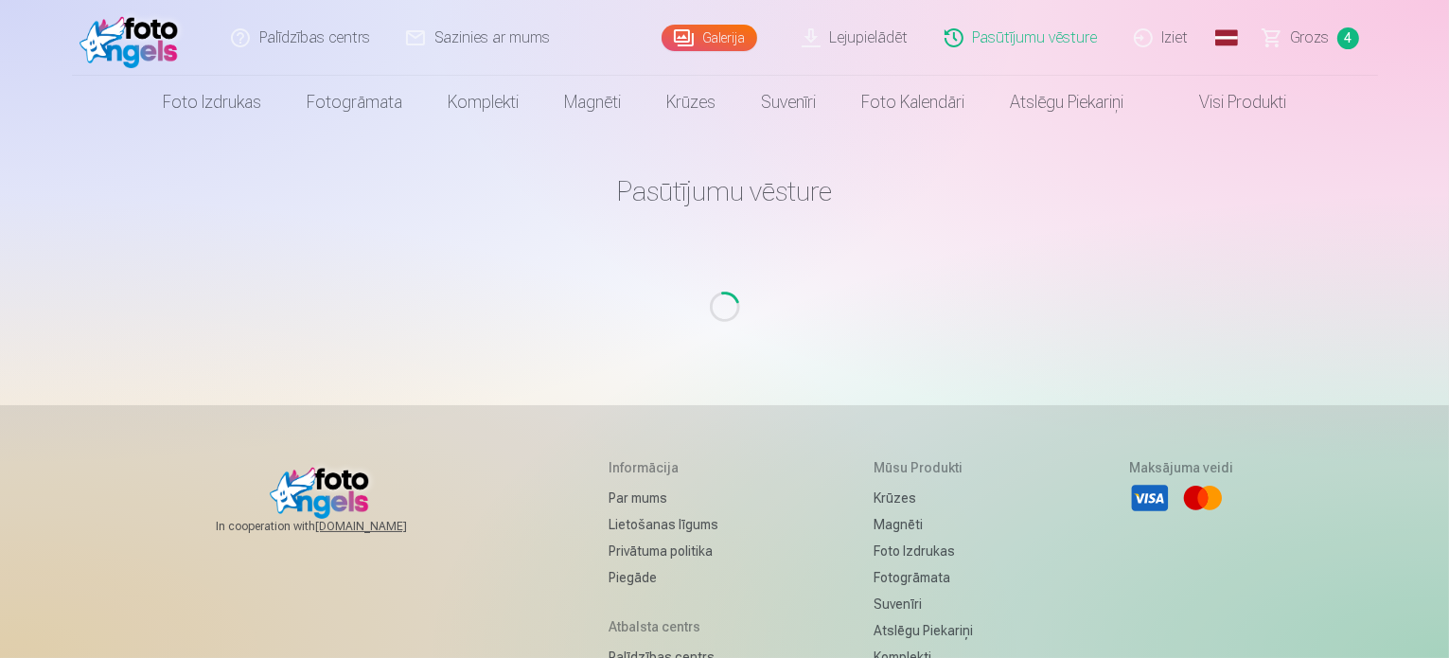
click at [1166, 43] on link "Iziet" at bounding box center [1162, 38] width 91 height 76
